Goal: Navigation & Orientation: Find specific page/section

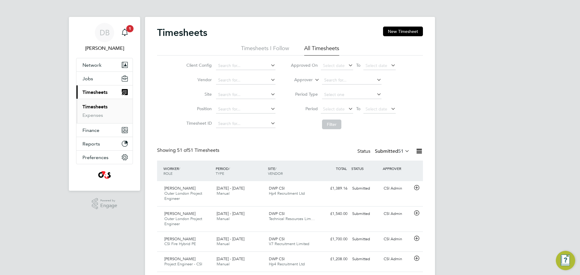
click at [85, 104] on link "Timesheets" at bounding box center [95, 107] width 25 height 6
click at [90, 117] on link "Expenses" at bounding box center [93, 115] width 21 height 6
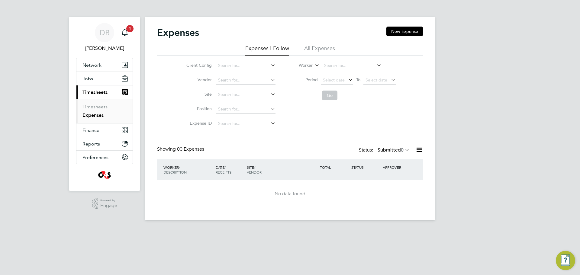
click at [330, 49] on li "All Expenses" at bounding box center [319, 50] width 31 height 11
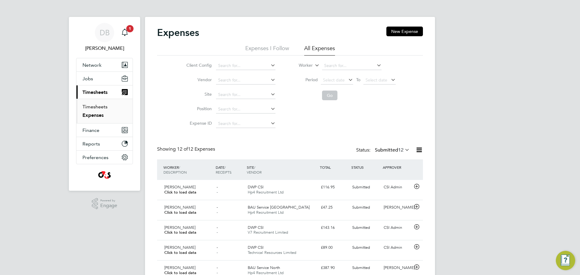
click at [100, 109] on link "Timesheets" at bounding box center [95, 107] width 25 height 6
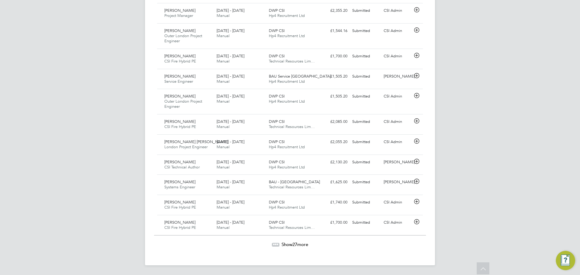
click at [300, 244] on span "Show 27 more" at bounding box center [295, 245] width 27 height 6
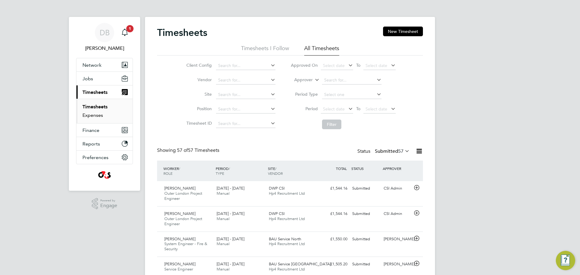
click at [95, 117] on link "Expenses" at bounding box center [93, 115] width 21 height 6
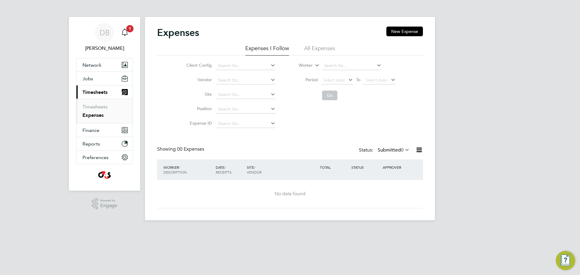
click at [322, 47] on li "All Expenses" at bounding box center [319, 50] width 31 height 11
